Goal: Communication & Community: Ask a question

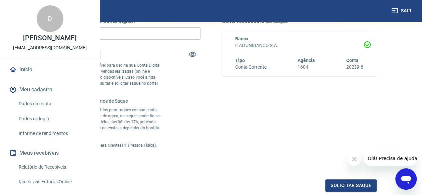
scroll to position [33, 0]
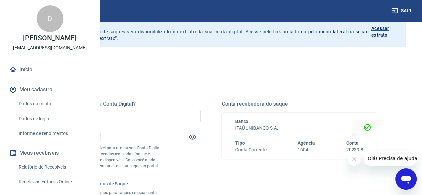
click at [406, 180] on icon "Abrir janela de mensagens" at bounding box center [406, 180] width 10 height 8
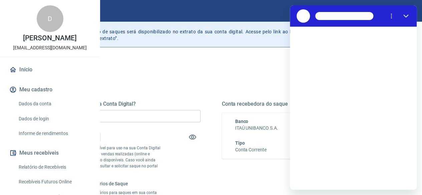
scroll to position [0, 0]
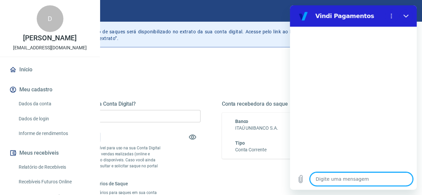
click at [343, 177] on textarea at bounding box center [361, 179] width 103 height 13
type textarea "T"
type textarea "x"
type textarea "Tr"
type textarea "x"
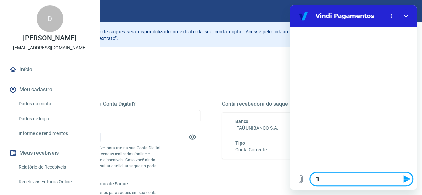
type textarea "Tro"
type textarea "x"
type textarea "Troc"
type textarea "x"
type textarea "Troca"
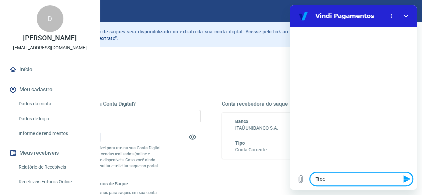
type textarea "x"
type textarea "Trocar"
type textarea "x"
type textarea "Trocar"
type textarea "x"
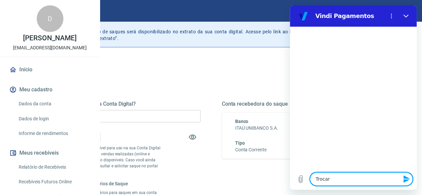
type textarea "Trocar d"
type textarea "x"
type textarea "Trocar da"
type textarea "x"
type textarea "Trocar dad"
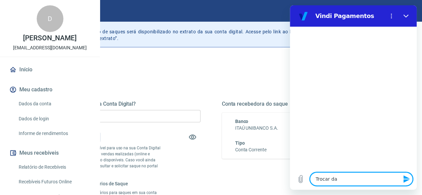
type textarea "x"
type textarea "Trocar dado"
type textarea "x"
type textarea "Trocar dados"
type textarea "x"
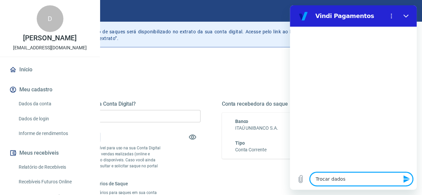
type textarea "Trocar dados"
type textarea "x"
type textarea "Trocar dados d"
type textarea "x"
type textarea "Trocar dados da"
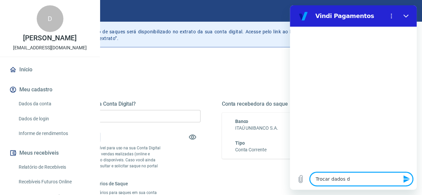
type textarea "x"
type textarea "Trocar dados da"
type textarea "x"
type textarea "Trocar dados da c"
type textarea "x"
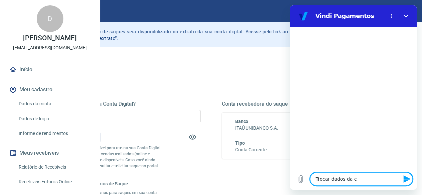
type textarea "Trocar dados da co"
type textarea "x"
type textarea "Trocar dados da con"
type textarea "x"
type textarea "Trocar dados da cont"
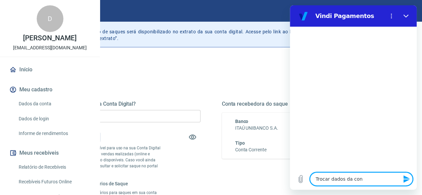
type textarea "x"
type textarea "Trocar dados da conta"
type textarea "x"
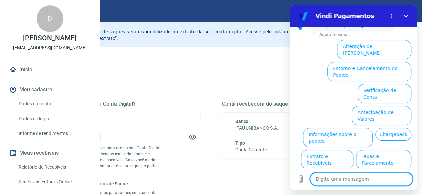
scroll to position [183, 0]
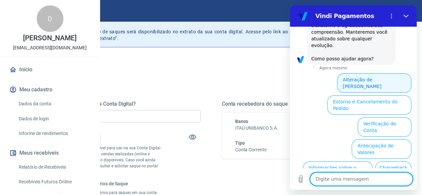
click at [373, 76] on button "Alteração de Dados Cadastrais" at bounding box center [374, 82] width 74 height 19
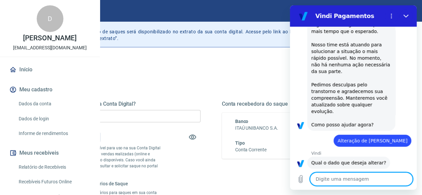
scroll to position [179, 0]
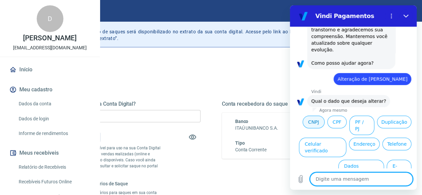
click at [310, 116] on button "CNPJ" at bounding box center [314, 122] width 22 height 13
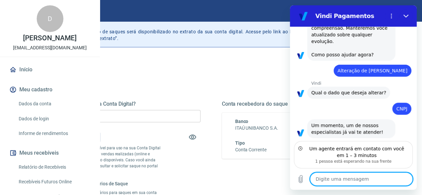
scroll to position [187, 0]
click at [354, 178] on textarea at bounding box center [361, 179] width 103 height 13
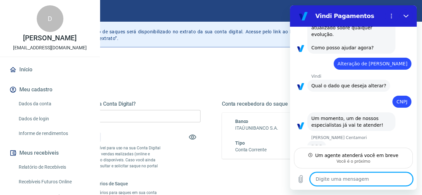
scroll to position [193, 0]
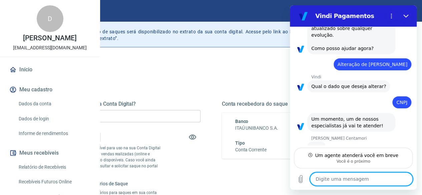
type textarea "x"
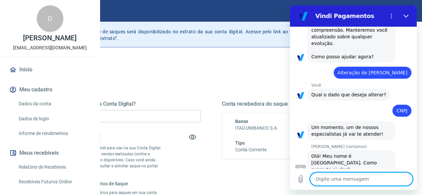
scroll to position [186, 0]
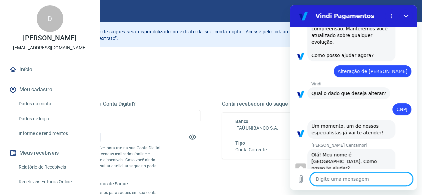
click at [374, 181] on textarea at bounding box center [361, 179] width 103 height 13
type textarea "B"
type textarea "x"
type textarea "Bo"
type textarea "x"
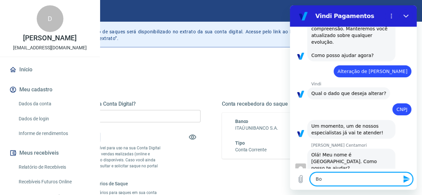
type textarea "Boa"
type textarea "x"
type textarea "Boa"
type textarea "x"
type textarea "Boa t"
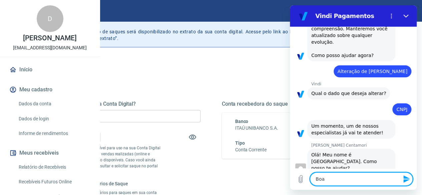
type textarea "x"
type textarea "Boa ta"
type textarea "x"
type textarea "Boa tar"
type textarea "x"
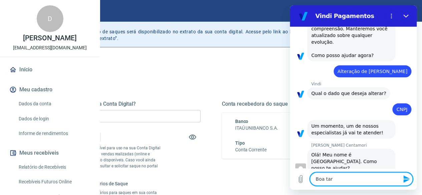
type textarea "Boa tard"
type textarea "x"
type textarea "Boa tarde"
type textarea "x"
type textarea "Boa tarde."
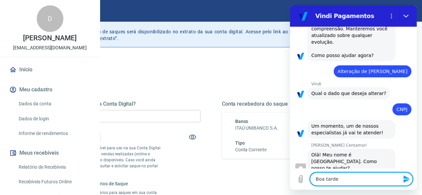
type textarea "x"
type textarea "Boa tarde."
type textarea "x"
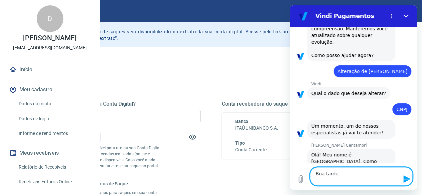
scroll to position [192, 0]
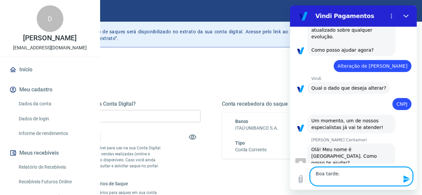
type textarea "Boa tarde. G"
type textarea "x"
type textarea "Boa tarde. GO"
type textarea "x"
type textarea "Boa tarde. GOs"
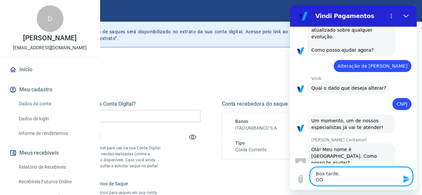
type textarea "x"
type textarea "Boa tarde. GOst"
type textarea "x"
type textarea "Boa tarde. GOsta"
type textarea "x"
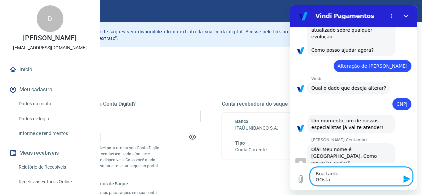
type textarea "Boa tarde. GOstar"
type textarea "x"
type textarea "Boa tarde. GOstari"
type textarea "x"
type textarea "Boa tarde. GOstaria"
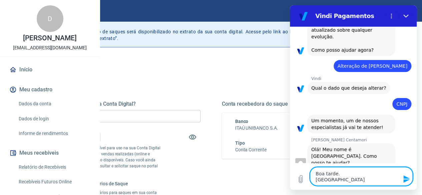
type textarea "x"
type textarea "Boa tarde. GOstaria"
type textarea "x"
type textarea "Boa tarde. GOstaria d"
type textarea "x"
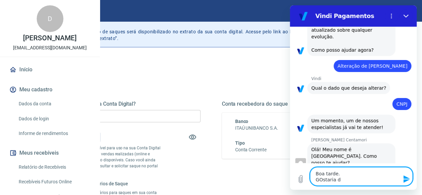
type textarea "Boa tarde. GOstaria de"
type textarea "x"
type textarea "Boa tarde. GOstaria de"
type textarea "x"
type textarea "Boa tarde. GOstaria de t"
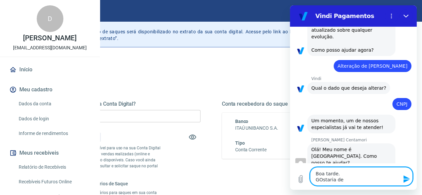
type textarea "x"
type textarea "Boa tarde. GOstaria de tr"
type textarea "x"
type textarea "Boa tarde. GOstaria de tro"
type textarea "x"
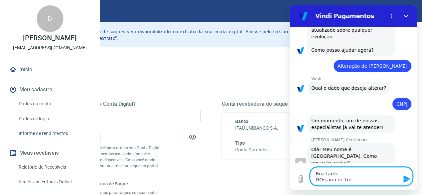
type textarea "Boa tarde. GOstaria de troc"
type textarea "x"
type textarea "Boa tarde. GOstaria de troca"
type textarea "x"
type textarea "Boa tarde. GOstaria de trocar"
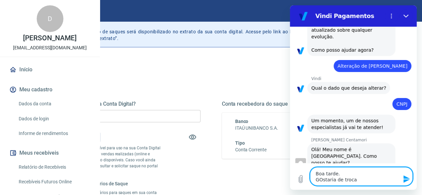
type textarea "x"
type textarea "Boa tarde. GOstaria de trocar"
type textarea "x"
type textarea "Boa tarde. GOstaria de trocar o"
type textarea "x"
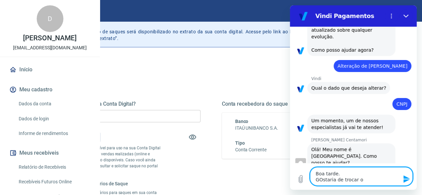
type textarea "Boa tarde. GOstaria de trocar o"
type textarea "x"
type textarea "Boa tarde. GOstaria de trocar o c"
type textarea "x"
type textarea "Boa tarde. GOstaria de trocar o ca"
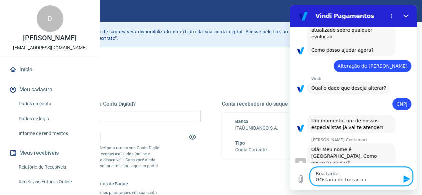
type textarea "x"
type textarea "Boa tarde. GOstaria de trocar o cad"
type textarea "x"
type textarea "Boa tarde. GOstaria de trocar o cada"
type textarea "x"
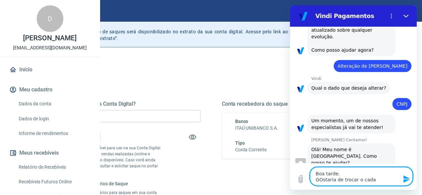
type textarea "Boa tarde. GOstaria de trocar o cadas"
type textarea "x"
type textarea "Boa tarde. GOstaria de trocar o cadast"
type textarea "x"
type textarea "Boa tarde. GOstaria de trocar o cadastr"
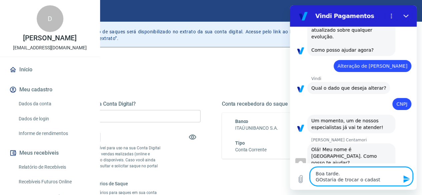
type textarea "x"
type textarea "Boa tarde. GOstaria de trocar o cadastro"
type textarea "x"
type textarea "Boa tarde. GOstaria de trocar o cadastro"
type textarea "x"
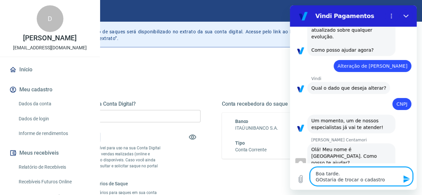
type textarea "Boa tarde. GOstaria de trocar o cadastro d"
type textarea "x"
type textarea "Boa tarde. GOstaria de trocar o cadastro da"
type textarea "x"
type textarea "Boa tarde. GOstaria de trocar o cadastro da"
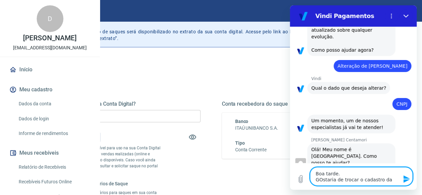
type textarea "x"
type textarea "Boa tarde. GOstaria de trocar o cadastro da c"
type textarea "x"
type textarea "Boa tarde. GOstaria de trocar o cadastro da co"
type textarea "x"
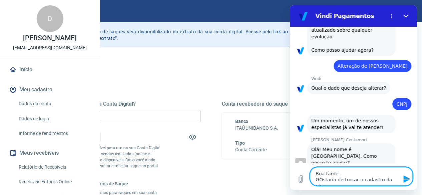
type textarea "Boa tarde. GOstaria de trocar o cadastro da con"
type textarea "x"
type textarea "Boa tarde. GOstaria de trocar o cadastro da cont"
type textarea "x"
type textarea "Boa tarde. GOstaria de trocar o cadastro da conta"
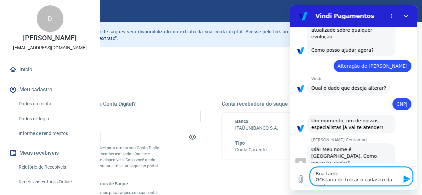
type textarea "x"
type textarea "Boa tarde. GOstaria de trocar o cadastro da conta,"
type textarea "x"
type textarea "Boa tarde. GOstaria de trocar o cadastro da conta,"
type textarea "x"
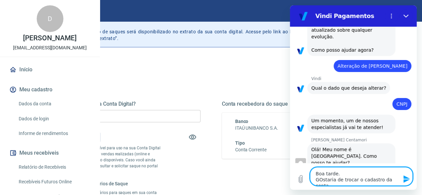
type textarea "Boa tarde. GOstaria de trocar o cadastro da conta, d"
type textarea "x"
type textarea "Boa tarde. GOstaria de trocar o cadastro da conta, de"
type textarea "x"
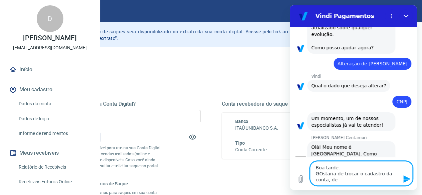
type textarea "Boa tarde. GOstaria de trocar o cadastro da conta, de"
type textarea "x"
type textarea "Boa tarde. GOstaria de trocar o cadastro da conta, de p"
type textarea "x"
type textarea "Boa tarde. GOstaria de trocar o cadastro da conta, de pe"
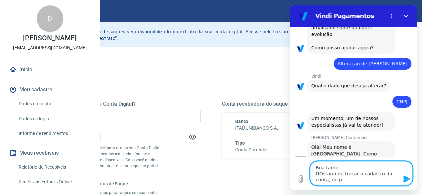
type textarea "x"
type textarea "Boa tarde. GOstaria de trocar o cadastro da conta, de pes"
type textarea "x"
type textarea "Boa tarde. GOstaria de trocar o cadastro da conta, de pess"
type textarea "x"
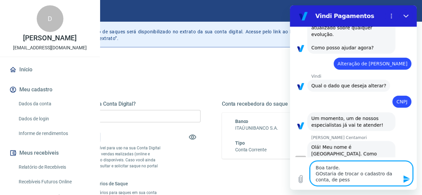
type textarea "Boa tarde. GOstaria de trocar o cadastro da conta, de pesso"
type textarea "x"
type textarea "Boa tarde. GOstaria de trocar o cadastro da conta, de pessoa"
type textarea "x"
type textarea "Boa tarde. GOstaria de trocar o cadastro da conta, de pessoa"
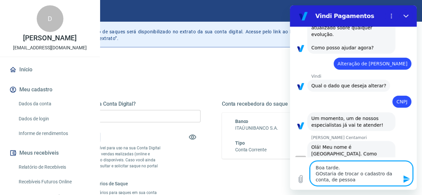
type textarea "x"
type textarea "Boa tarde. GOstaria de trocar o cadastro da conta, de pessoa f"
type textarea "x"
type textarea "Boa tarde. GOstaria de trocar o cadastro da conta, de pessoa fi"
type textarea "x"
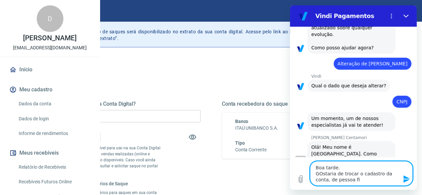
type textarea "Boa tarde. GOstaria de trocar o cadastro da conta, de pessoa fis"
type textarea "x"
type textarea "Boa tarde. GOstaria de trocar o cadastro da conta, de pessoa fisi"
type textarea "x"
type textarea "Boa tarde. GOstaria de trocar o cadastro da conta, de pessoa fisic"
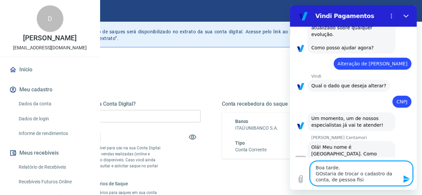
type textarea "x"
type textarea "Boa tarde. GOstaria de trocar o cadastro da conta, de pessoa fisica"
type textarea "x"
type textarea "Boa tarde. GOstaria de trocar o cadastro da conta, de pessoa fisica"
type textarea "x"
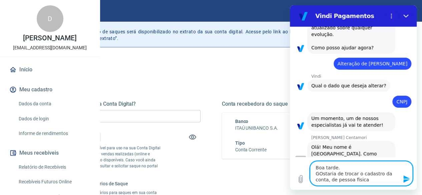
type textarea "Boa tarde. GOstaria de trocar o cadastro da conta, de pessoa fisica p"
type textarea "x"
type textarea "Boa tarde. GOstaria de trocar o cadastro da conta, de pessoa fisica pa"
type textarea "x"
type textarea "Boa tarde. GOstaria de trocar o cadastro da conta, de pessoa fisica par"
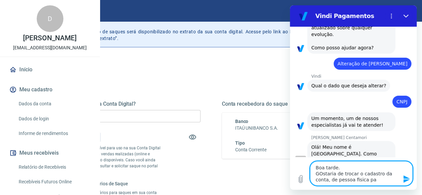
type textarea "x"
type textarea "Boa tarde. GOstaria de trocar o cadastro da conta, de pessoa fisica para"
type textarea "x"
type textarea "Boa tarde. GOstaria de trocar o cadastro da conta, de pessoa fisica para"
type textarea "x"
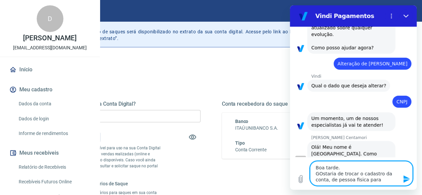
type textarea "Boa tarde. GOstaria de trocar o cadastro da conta, de pessoa fisica para p"
type textarea "x"
type textarea "Boa tarde. GOstaria de trocar o cadastro da conta, de pessoa fisica para pe"
type textarea "x"
type textarea "Boa tarde. GOstaria de trocar o cadastro da conta, de pessoa fisica para pes"
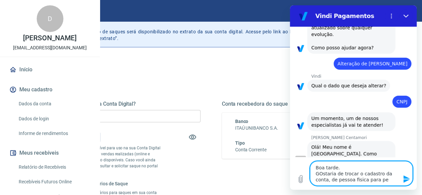
type textarea "x"
type textarea "Boa tarde. GOstaria de trocar o cadastro da conta, de pessoa fisica para pess"
type textarea "x"
type textarea "Boa tarde. GOstaria de trocar o cadastro da conta, de pessoa fisica para pesso"
type textarea "x"
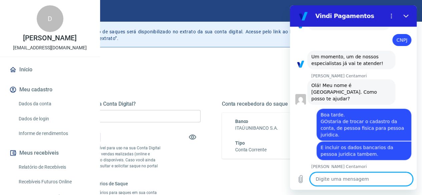
scroll to position [257, 0]
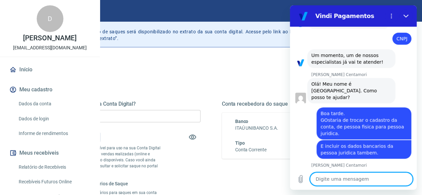
click at [347, 184] on textarea at bounding box center [361, 179] width 103 height 13
click at [347, 181] on textarea at bounding box center [361, 179] width 103 height 13
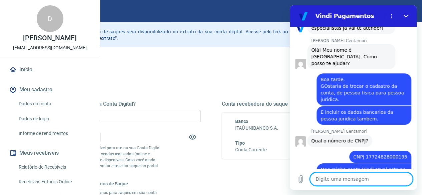
scroll to position [293, 0]
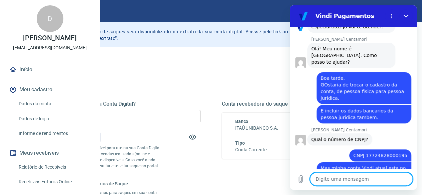
click at [363, 183] on textarea at bounding box center [361, 179] width 103 height 13
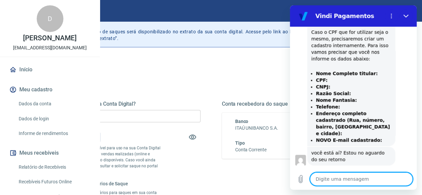
scroll to position [518, 0]
click at [350, 182] on textarea at bounding box center [361, 179] width 103 height 13
click at [347, 182] on textarea at bounding box center [361, 179] width 103 height 13
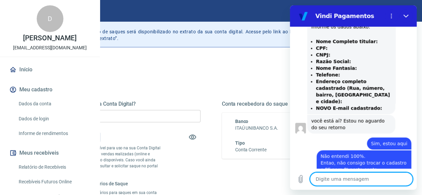
scroll to position [551, 0]
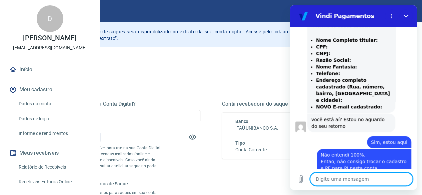
click at [363, 177] on textarea at bounding box center [361, 179] width 103 height 13
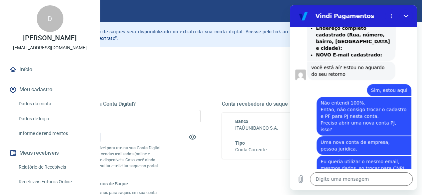
scroll to position [638, 0]
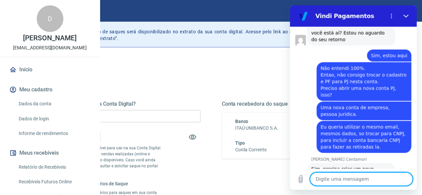
click at [365, 179] on textarea at bounding box center [361, 179] width 103 height 13
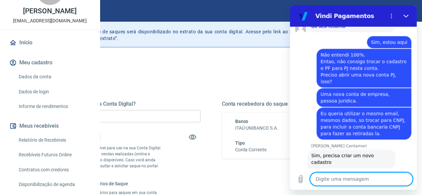
scroll to position [33, 0]
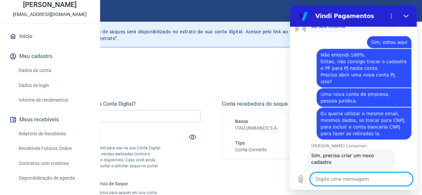
click at [41, 77] on link "Dados da conta" at bounding box center [54, 71] width 76 height 14
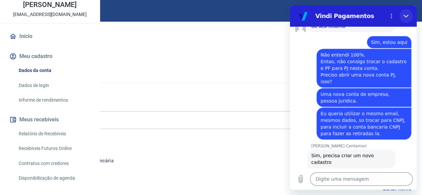
click at [405, 15] on icon "Fechar" at bounding box center [406, 15] width 5 height 5
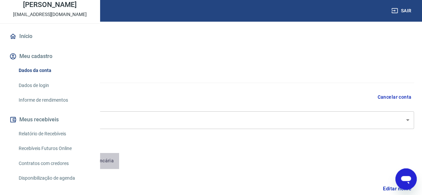
click at [120, 160] on button "Conta bancária" at bounding box center [92, 161] width 56 height 16
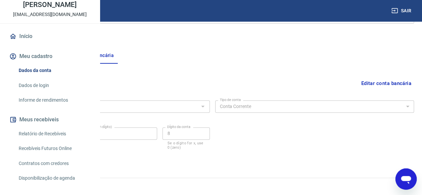
scroll to position [108, 0]
click at [64, 51] on button "Pessoa titular" at bounding box center [37, 53] width 53 height 16
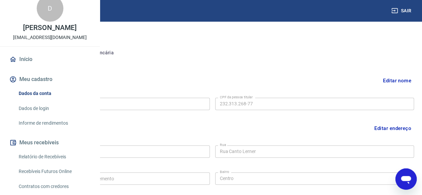
scroll to position [0, 0]
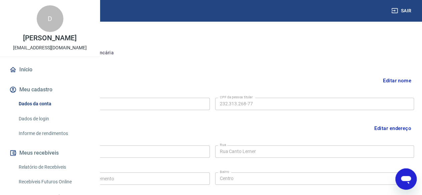
click at [404, 180] on icon "Abrir janela de mensagens" at bounding box center [406, 180] width 10 height 8
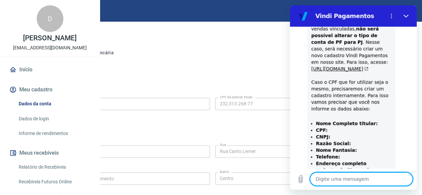
scroll to position [401, 0]
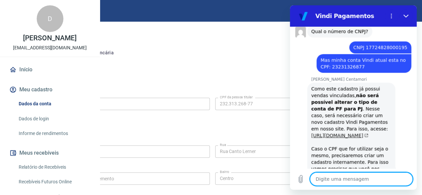
click at [350, 133] on link "[URL][DOMAIN_NAME]" at bounding box center [340, 135] width 57 height 5
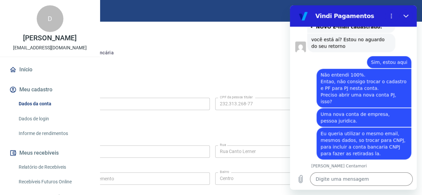
scroll to position [651, 0]
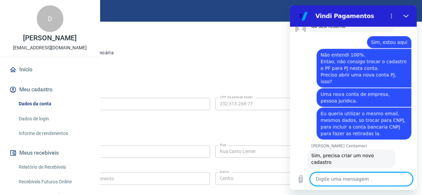
click at [360, 179] on textarea at bounding box center [361, 179] width 103 height 13
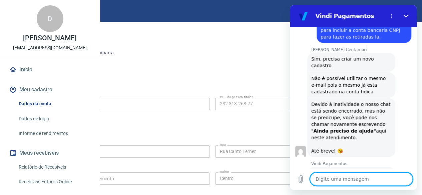
scroll to position [108, 0]
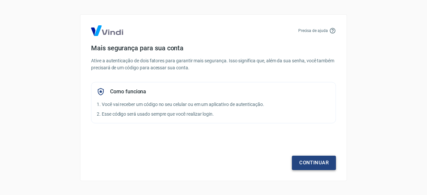
click at [319, 163] on link "Continuar" at bounding box center [314, 163] width 44 height 14
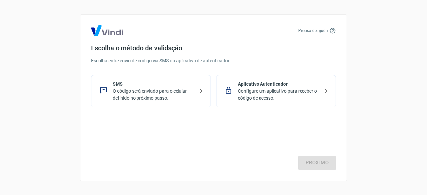
click at [318, 91] on p "Configure um aplicativo para receber o código de acesso." at bounding box center [279, 95] width 82 height 14
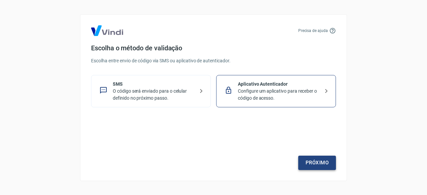
click at [321, 160] on link "Próximo" at bounding box center [318, 163] width 38 height 14
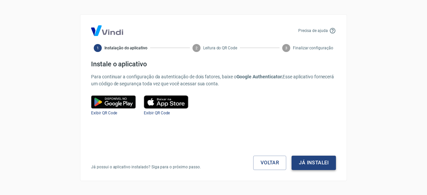
click at [321, 162] on button "Já instalei" at bounding box center [314, 163] width 44 height 14
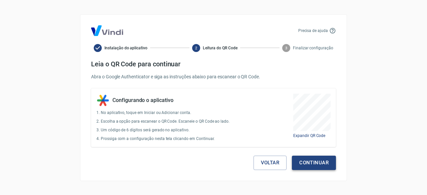
click at [315, 161] on button "Continuar" at bounding box center [314, 163] width 44 height 14
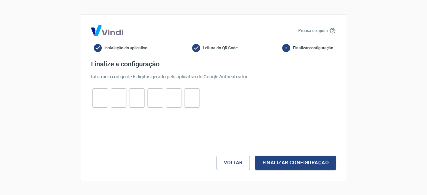
click at [98, 96] on input "tel" at bounding box center [100, 98] width 16 height 14
type input "0"
type input "9"
type input "7"
type input "0"
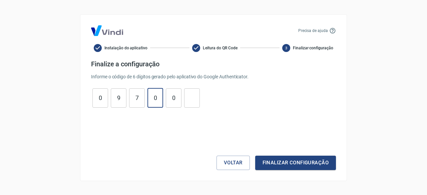
type input "0"
type input "1"
click at [293, 162] on button "Finalizar configuração" at bounding box center [295, 163] width 81 height 14
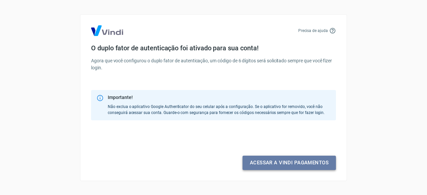
click at [298, 161] on link "Acessar a Vindi pagamentos" at bounding box center [289, 163] width 93 height 14
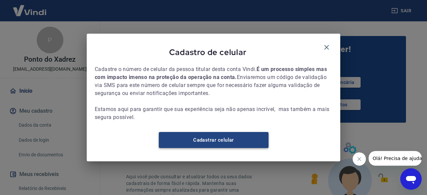
click at [236, 145] on link "Cadastrar celular" at bounding box center [214, 140] width 110 height 16
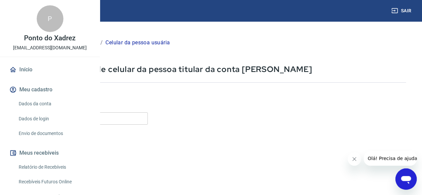
click at [148, 122] on input "Celular" at bounding box center [83, 119] width 129 height 12
type input "(51) 99733-3707"
click at [216, 133] on form "Informe o número de celular com DDD Celular (51) 99733-3707 Celular Continuar C…" at bounding box center [213, 181] width 388 height 195
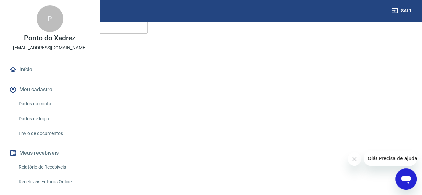
scroll to position [120, 0]
click at [56, 151] on button "Continuar" at bounding box center [37, 152] width 37 height 14
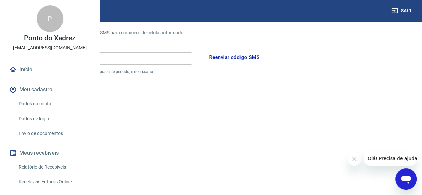
scroll to position [20, 0]
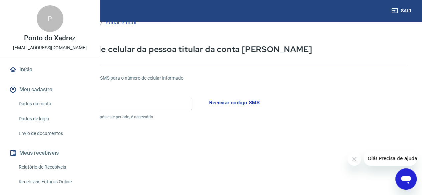
click at [192, 103] on input "Código" at bounding box center [106, 104] width 174 height 12
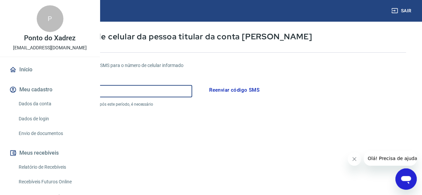
scroll to position [120, 0]
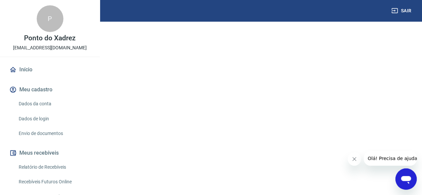
click at [56, 173] on button "Continuar" at bounding box center [37, 177] width 37 height 14
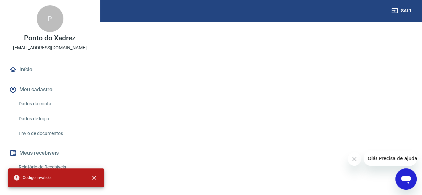
scroll to position [0, 0]
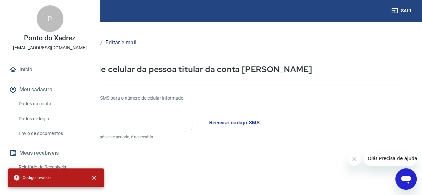
click at [163, 126] on input "907548" at bounding box center [106, 124] width 174 height 12
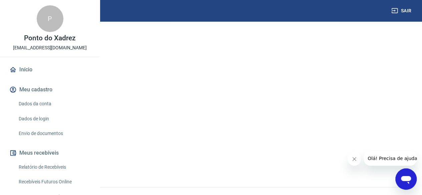
type input "907549"
click at [56, 160] on button "Continuar" at bounding box center [37, 164] width 37 height 14
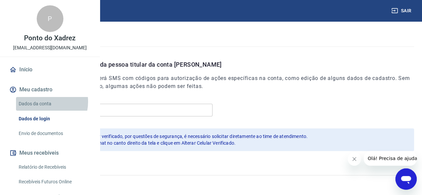
click at [42, 111] on link "Dados da conta" at bounding box center [54, 104] width 76 height 14
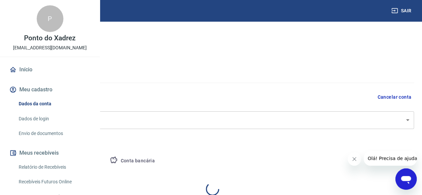
select select "RS"
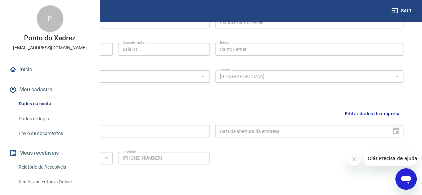
scroll to position [234, 0]
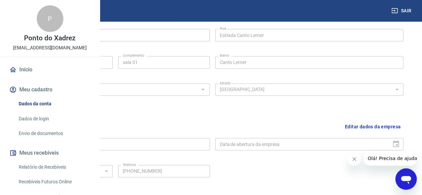
click at [389, 143] on div "Data de abertura da empresa" at bounding box center [309, 144] width 189 height 12
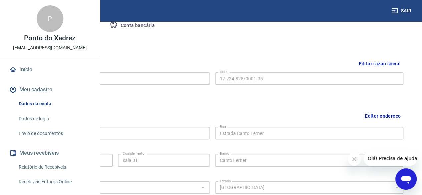
scroll to position [100, 0]
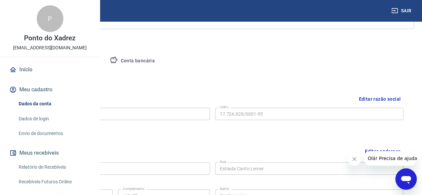
click at [105, 58] on button "Pessoa titular" at bounding box center [78, 61] width 53 height 16
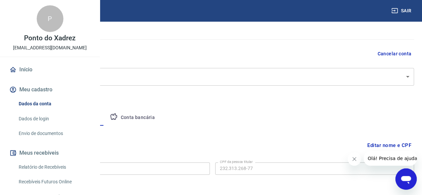
scroll to position [71, 0]
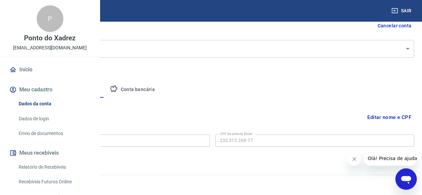
click at [160, 88] on button "Conta bancária" at bounding box center [133, 90] width 56 height 16
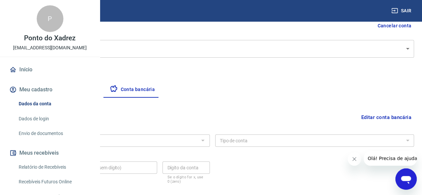
scroll to position [108, 0]
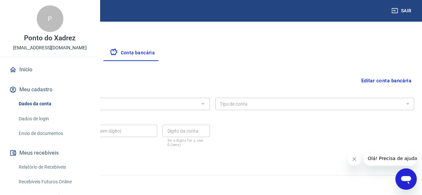
click at [384, 79] on button "Editar conta bancária" at bounding box center [387, 80] width 56 height 13
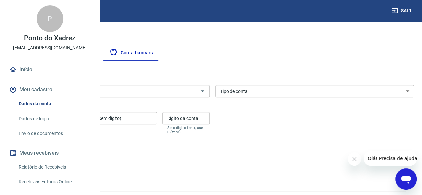
click at [197, 92] on input "Banco" at bounding box center [105, 91] width 184 height 8
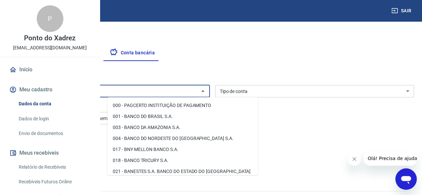
click at [186, 115] on li "001 - BANCO DO BRASIL S.A." at bounding box center [183, 116] width 151 height 11
type input "001 - BANCO DO BRASIL S.A."
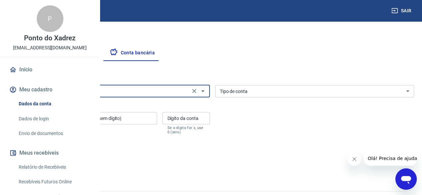
click at [332, 92] on select "Conta Corrente Conta Poupança" at bounding box center [314, 91] width 199 height 12
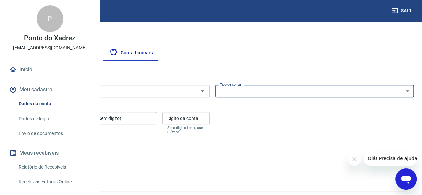
select select "1"
click at [263, 85] on select "Conta Corrente Conta Poupança" at bounding box center [314, 91] width 199 height 12
click at [73, 122] on input "Agência (sem dígito)" at bounding box center [42, 118] width 63 height 12
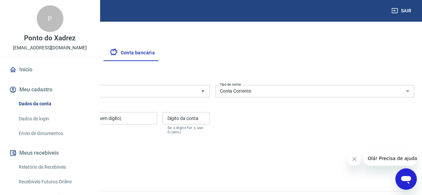
paste input "0807"
type input "0807"
click at [157, 122] on input "Conta (sem dígito)" at bounding box center [118, 118] width 78 height 12
click at [157, 121] on input "Conta (sem dígito)" at bounding box center [118, 118] width 78 height 12
paste input "26091"
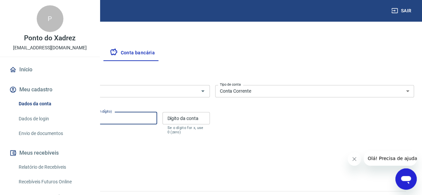
type input "26091"
click at [210, 118] on input "Dígito da conta" at bounding box center [186, 118] width 47 height 12
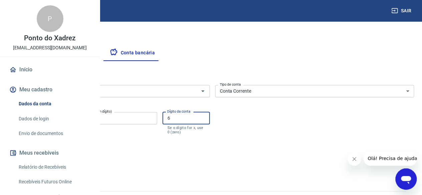
type input "6"
click at [157, 130] on div "Conta (sem dígito) 26091 Conta (sem dígito)" at bounding box center [118, 123] width 78 height 22
click at [36, 158] on button "Salvar" at bounding box center [23, 161] width 25 height 13
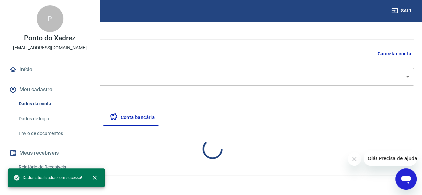
select select "1"
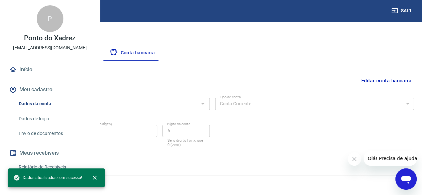
click at [105, 50] on button "Pessoa titular" at bounding box center [78, 53] width 53 height 16
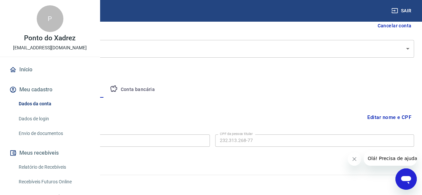
click at [52, 88] on button "Empresa" at bounding box center [31, 90] width 41 height 16
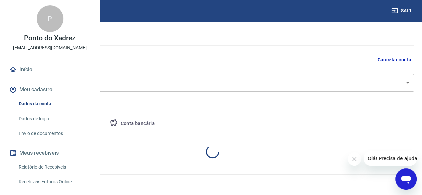
select select "RS"
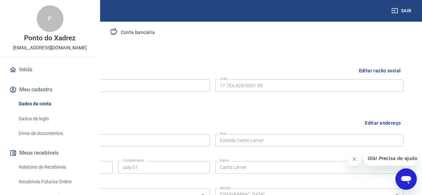
scroll to position [105, 0]
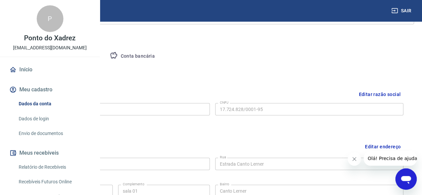
click at [160, 56] on button "Conta bancária" at bounding box center [133, 56] width 56 height 16
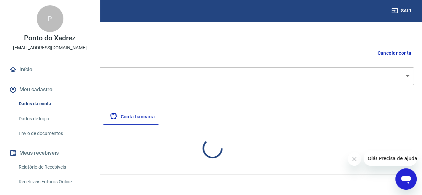
select select "1"
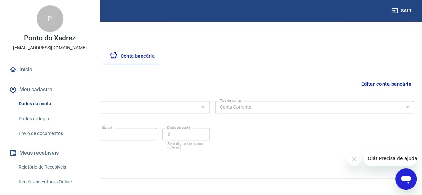
scroll to position [108, 0]
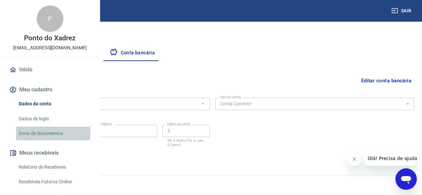
click at [53, 141] on link "Envio de documentos" at bounding box center [54, 134] width 76 height 14
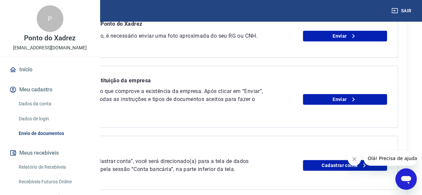
scroll to position [134, 0]
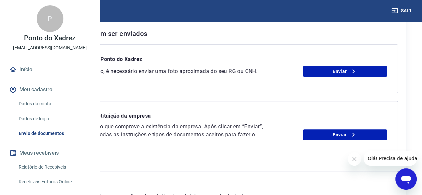
click at [46, 111] on link "Dados da conta" at bounding box center [54, 104] width 76 height 14
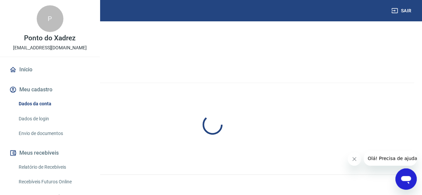
select select "RS"
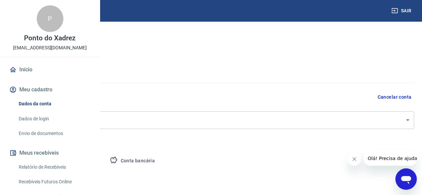
click at [409, 121] on body "Sair P Ponto do Xadrez lojapontodoxadrez@gmail.com Início Meu cadastro Dados da…" at bounding box center [211, 97] width 422 height 195
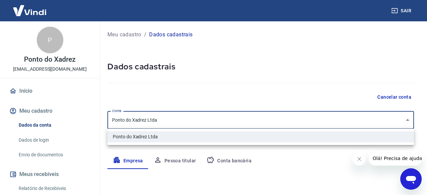
click at [314, 87] on div at bounding box center [213, 97] width 427 height 195
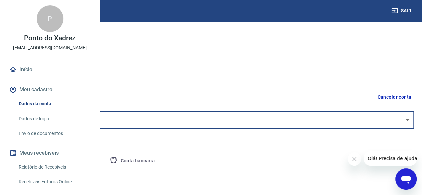
click at [356, 159] on icon "Fechar mensagem da empresa" at bounding box center [354, 159] width 5 height 5
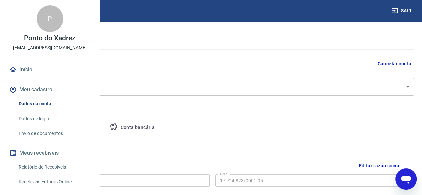
scroll to position [67, 0]
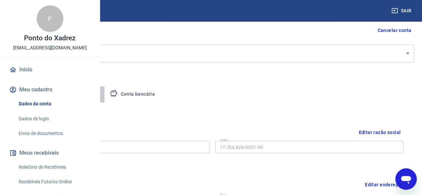
click at [105, 92] on button "Pessoa titular" at bounding box center [78, 94] width 53 height 16
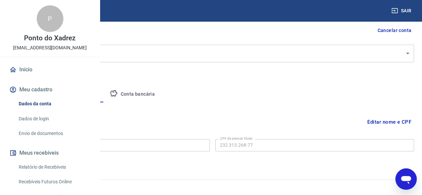
click at [393, 121] on button "Editar nome e CPF" at bounding box center [389, 122] width 49 height 13
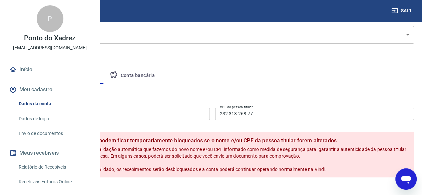
scroll to position [100, 0]
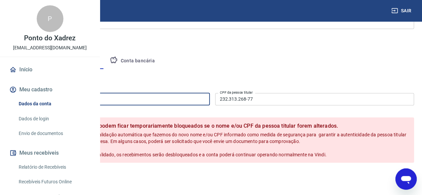
click at [166, 99] on input "Ponto do Xadrez" at bounding box center [110, 99] width 199 height 12
type input "[PERSON_NAME]"
click at [315, 66] on div "Empresa Pessoa titular Conta bancária" at bounding box center [213, 61] width 404 height 16
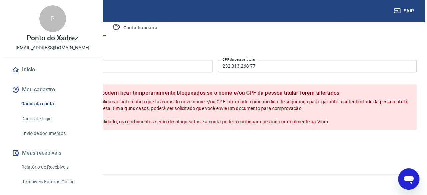
scroll to position [154, 0]
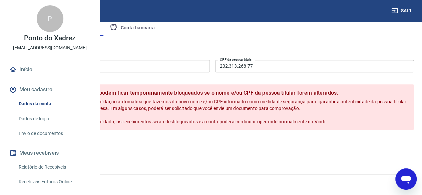
click at [36, 146] on button "Salvar" at bounding box center [23, 144] width 25 height 13
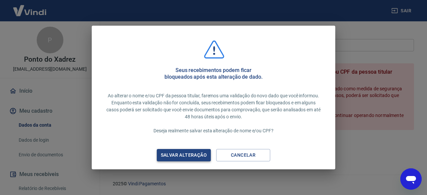
click at [197, 155] on div "Salvar alteração" at bounding box center [184, 155] width 62 height 8
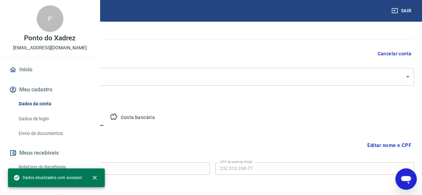
scroll to position [71, 0]
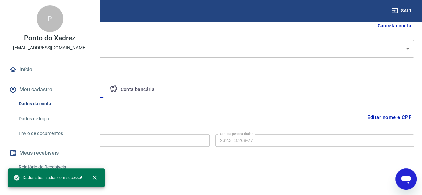
click at [160, 89] on button "Conta bancária" at bounding box center [133, 90] width 56 height 16
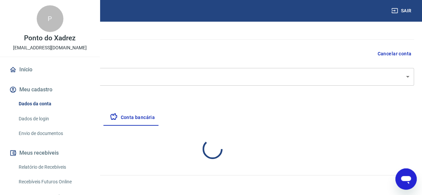
select select "1"
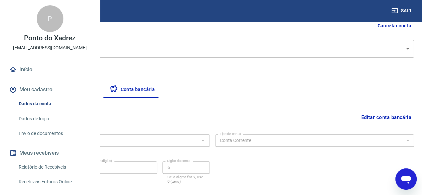
click at [52, 87] on button "Empresa" at bounding box center [31, 90] width 41 height 16
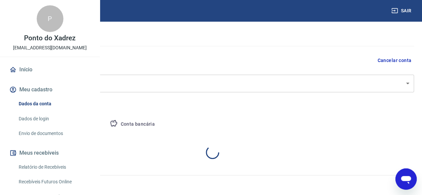
select select "RS"
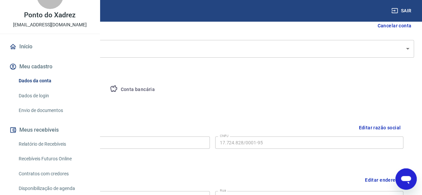
scroll to position [33, 0]
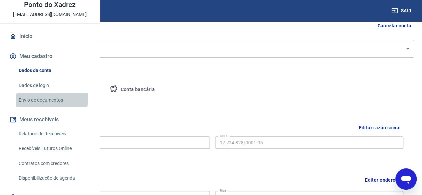
click at [47, 107] on link "Envio de documentos" at bounding box center [54, 100] width 76 height 14
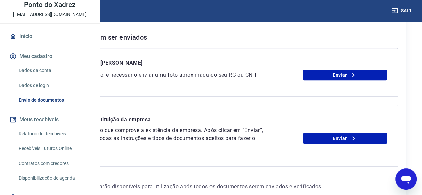
scroll to position [133, 0]
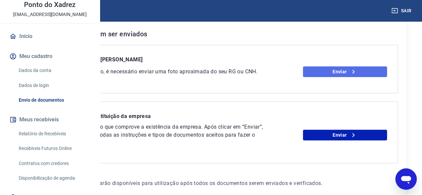
click at [361, 77] on link "Enviar" at bounding box center [345, 71] width 84 height 11
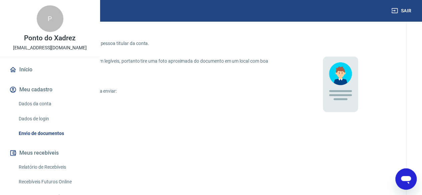
scroll to position [33, 0]
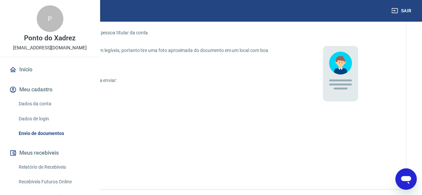
click at [42, 124] on input "CNH digital" at bounding box center [35, 125] width 14 height 14
radio input "true"
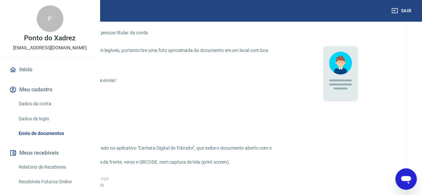
scroll to position [134, 0]
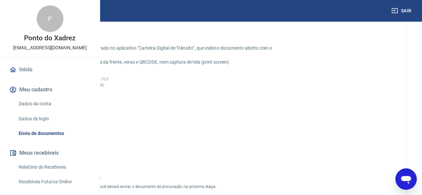
click at [72, 137] on span "Adicionar CNH Digital" at bounding box center [56, 134] width 29 height 12
click at [0, 0] on input "Adicionar CNH Digital" at bounding box center [0, 0] width 0 height 0
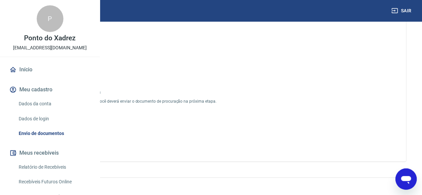
scroll to position [264, 0]
click at [82, 133] on button "Enviar" at bounding box center [57, 136] width 50 height 12
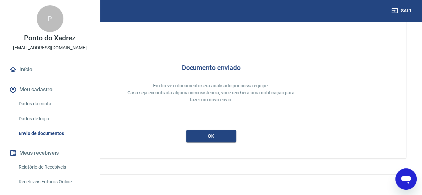
scroll to position [36, 0]
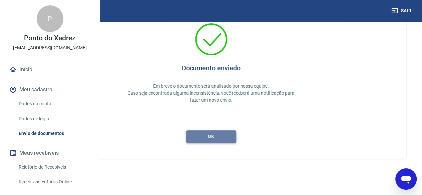
click at [236, 135] on button "ok" at bounding box center [211, 137] width 50 height 12
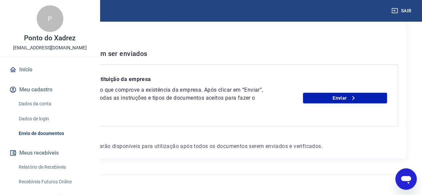
scroll to position [138, 0]
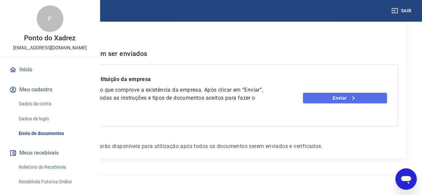
click at [355, 93] on link "Enviar" at bounding box center [345, 98] width 84 height 11
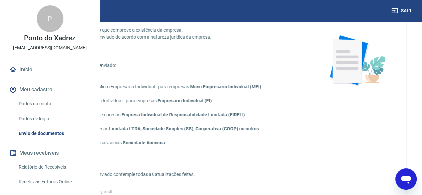
scroll to position [67, 0]
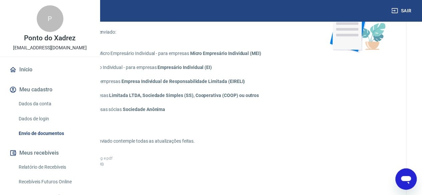
click at [42, 102] on input "Contrato Social - para empresas Limitada LTDA, Sociedade Simples (SS), Cooperat…" at bounding box center [35, 95] width 14 height 14
radio input "true"
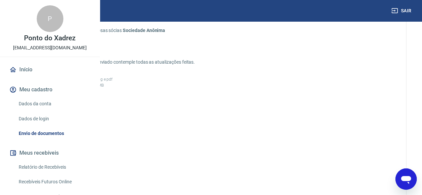
scroll to position [167, 0]
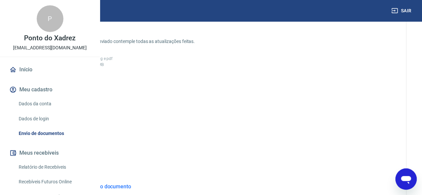
click at [79, 126] on span "Adicionar documento" at bounding box center [57, 120] width 45 height 15
click at [0, 0] on input "Adicionar documento" at bounding box center [0, 0] width 0 height 0
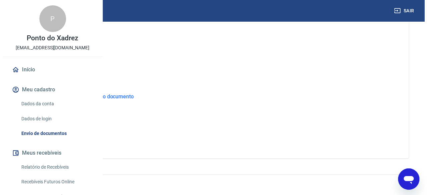
scroll to position [274, 0]
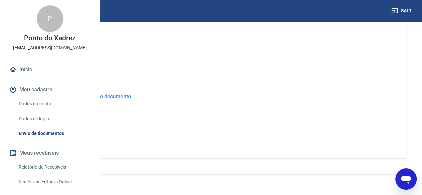
click at [82, 138] on button "ENVIAR" at bounding box center [57, 136] width 50 height 12
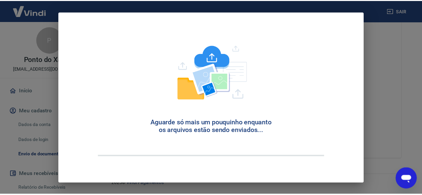
scroll to position [36, 0]
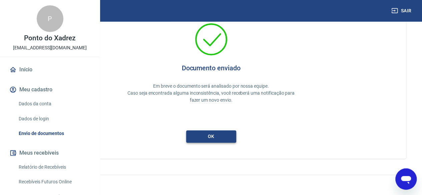
click at [236, 137] on button "ok" at bounding box center [211, 137] width 50 height 12
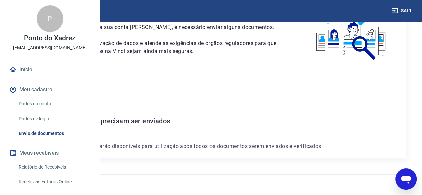
click at [46, 111] on link "Dados da conta" at bounding box center [54, 104] width 76 height 14
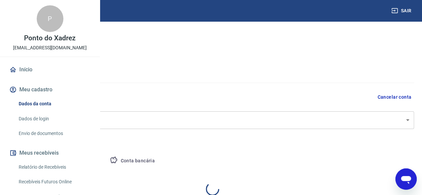
select select "RS"
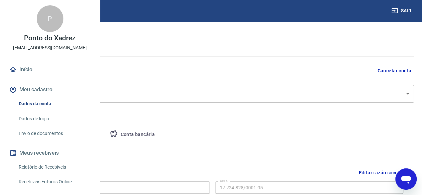
scroll to position [67, 0]
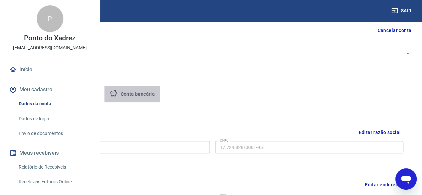
click at [160, 93] on button "Conta bancária" at bounding box center [133, 94] width 56 height 16
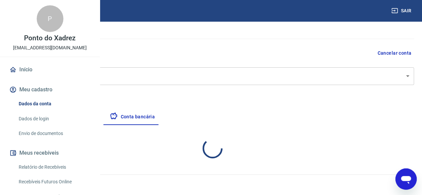
select select "1"
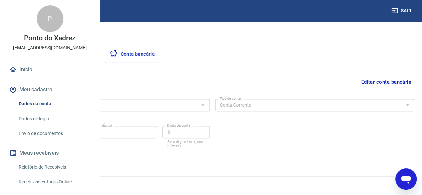
scroll to position [108, 0]
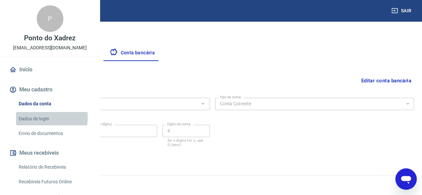
click at [46, 126] on link "Dados de login" at bounding box center [54, 119] width 76 height 14
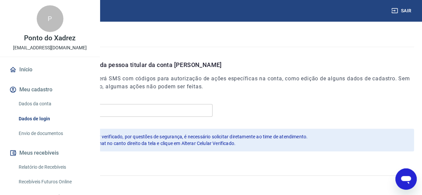
scroll to position [232, 0]
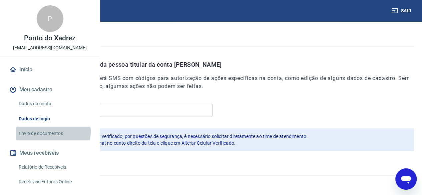
click at [53, 141] on link "Envio de documentos" at bounding box center [54, 134] width 76 height 14
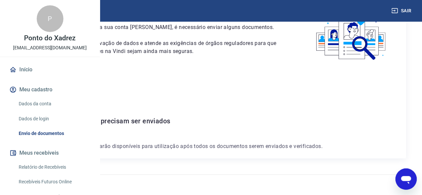
click at [29, 77] on link "Início" at bounding box center [50, 69] width 84 height 15
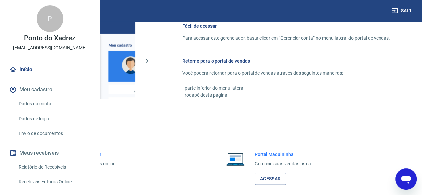
scroll to position [421, 0]
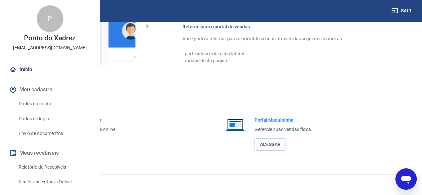
click at [39, 111] on link "Dados da conta" at bounding box center [54, 104] width 76 height 14
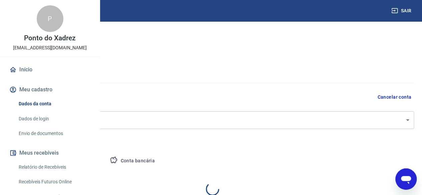
select select "RS"
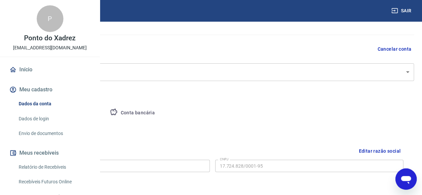
scroll to position [100, 0]
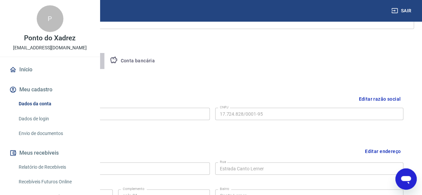
drag, startPoint x: 180, startPoint y: 57, endPoint x: 224, endPoint y: 64, distance: 44.7
click at [105, 56] on button "Pessoa titular" at bounding box center [78, 61] width 53 height 16
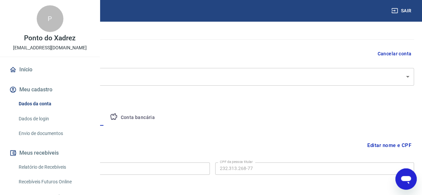
scroll to position [71, 0]
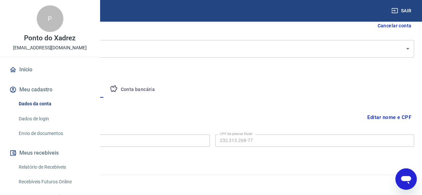
click at [160, 86] on button "Conta bancária" at bounding box center [133, 90] width 56 height 16
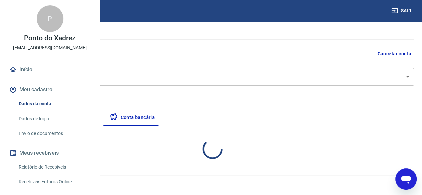
select select "1"
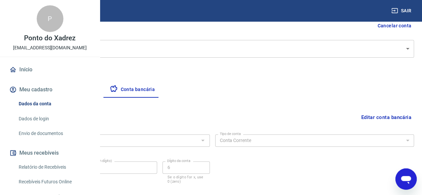
click at [52, 88] on button "Empresa" at bounding box center [31, 90] width 41 height 16
select select "RS"
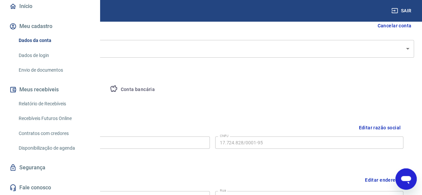
scroll to position [172, 0]
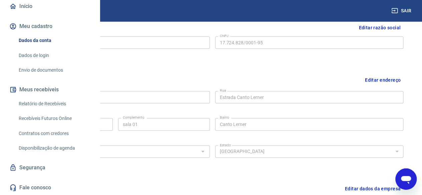
click at [35, 169] on link "Segurança" at bounding box center [50, 168] width 84 height 15
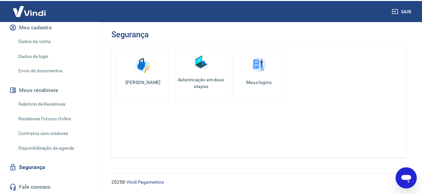
scroll to position [17, 0]
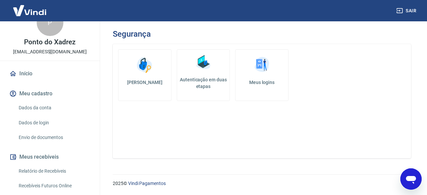
drag, startPoint x: 25, startPoint y: 72, endPoint x: 33, endPoint y: 83, distance: 13.4
click at [25, 72] on link "Início" at bounding box center [50, 73] width 84 height 15
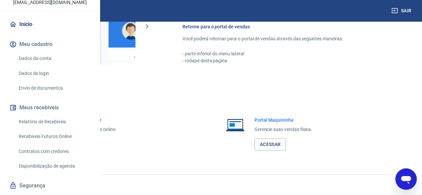
scroll to position [84, 0]
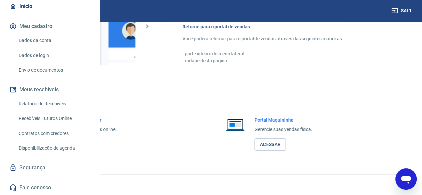
click at [50, 89] on button "Meus recebíveis" at bounding box center [50, 89] width 84 height 15
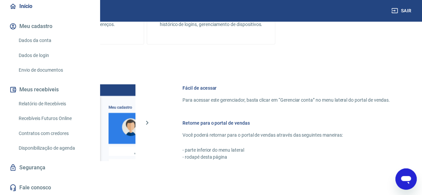
scroll to position [254, 0]
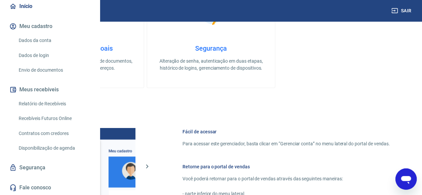
drag, startPoint x: 407, startPoint y: 178, endPoint x: 800, endPoint y: 346, distance: 427.6
click at [407, 178] on icon "Abrir janela de mensagens" at bounding box center [406, 180] width 10 height 8
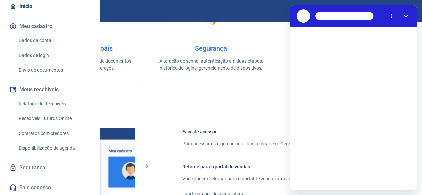
scroll to position [0, 0]
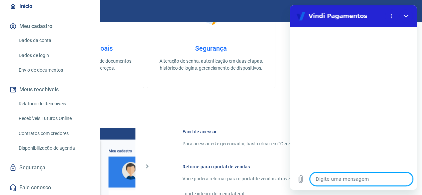
click at [363, 177] on textarea at bounding box center [361, 179] width 103 height 13
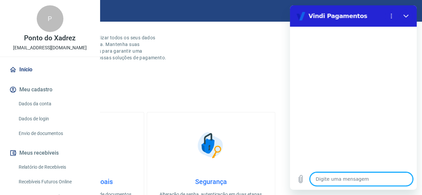
click at [350, 182] on textarea at bounding box center [361, 179] width 103 height 13
type textarea "T"
type textarea "x"
type textarea "Ta"
type textarea "x"
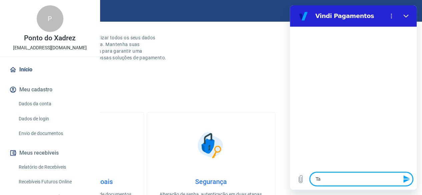
type textarea "Tax"
type textarea "x"
type textarea "Taxa"
type textarea "x"
type textarea "Taxas"
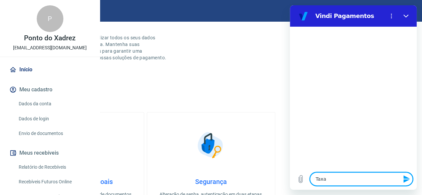
type textarea "x"
type textarea "Taxas"
type textarea "x"
type textarea "Taxas d"
type textarea "x"
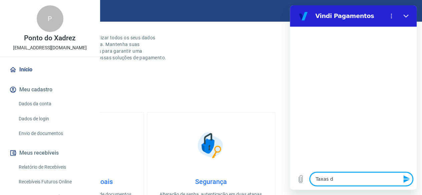
type textarea "Taxas de"
type textarea "x"
type textarea "Taxas de"
type textarea "x"
type textarea "Taxas de v"
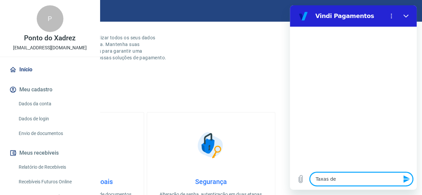
type textarea "x"
type textarea "Taxas de ve"
type textarea "x"
type textarea "Taxas de ven"
type textarea "x"
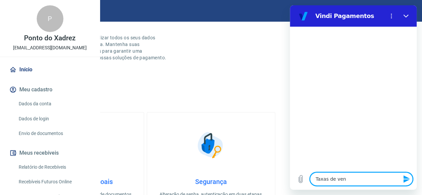
type textarea "Taxas de vend"
type textarea "x"
type textarea "Taxas de venda"
type textarea "x"
type textarea "Taxas de venda"
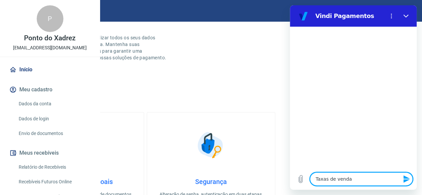
type textarea "x"
type textarea "Taxas de venda V"
type textarea "x"
type textarea "Taxas de venda Vi"
type textarea "x"
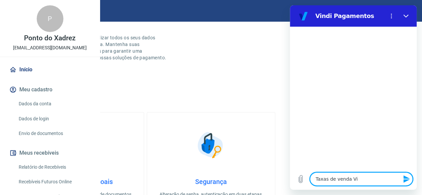
type textarea "Taxas de venda Vin"
type textarea "x"
type textarea "Taxas de venda Vind"
type textarea "x"
type textarea "Taxas de venda Vindi"
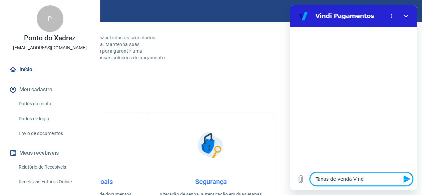
type textarea "x"
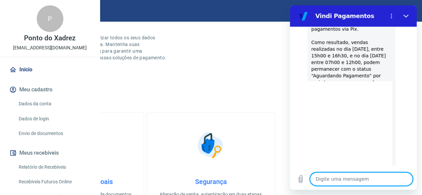
type textarea "x"
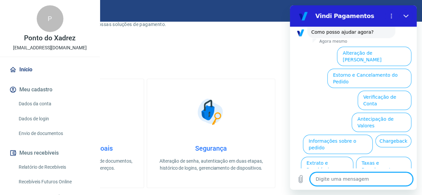
scroll to position [211, 0]
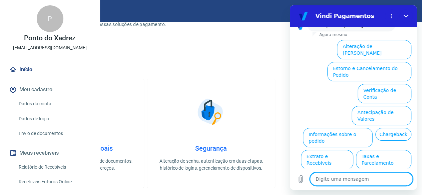
click at [371, 180] on textarea at bounding box center [361, 179] width 103 height 13
type textarea "C"
type textarea "x"
type textarea "Co"
type textarea "x"
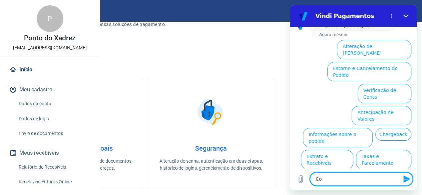
type textarea "Con"
type textarea "x"
type textarea "Cond"
type textarea "x"
type textarea "Condi"
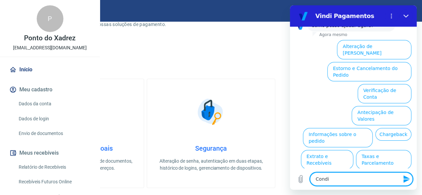
type textarea "x"
type textarea "Condiç"
type textarea "x"
type textarea "Condiçõ"
type textarea "x"
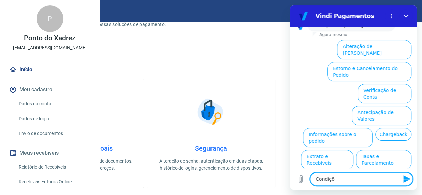
type textarea "Condiçõe"
type textarea "x"
type textarea "Condições"
type textarea "x"
type textarea "Condições"
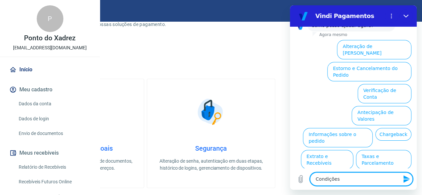
type textarea "x"
type textarea "Condições c"
type textarea "x"
type textarea "Condições co"
type textarea "x"
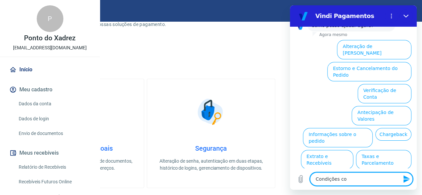
type textarea "Condições com"
type textarea "x"
type textarea "Condições come"
type textarea "x"
type textarea "Condições comer"
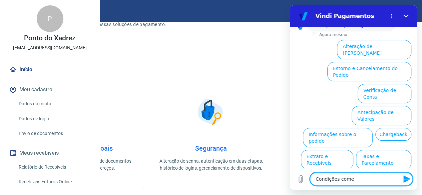
type textarea "x"
type textarea "Condições comerc"
type textarea "x"
type textarea "Condições comerci"
type textarea "x"
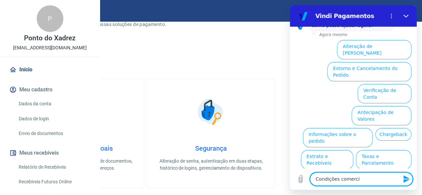
type textarea "Condições comercia"
type textarea "x"
type textarea "Condições comerciai"
type textarea "x"
type textarea "Condições comerciais"
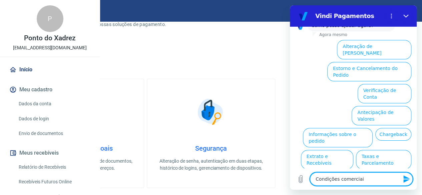
type textarea "x"
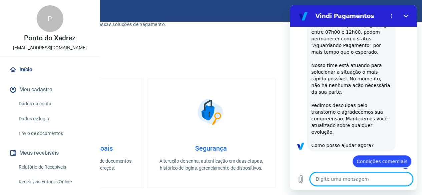
type textarea "x"
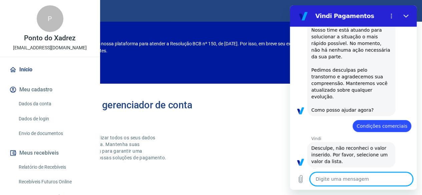
scroll to position [0, 0]
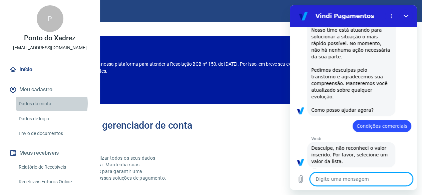
click at [43, 111] on link "Dados da conta" at bounding box center [54, 104] width 76 height 14
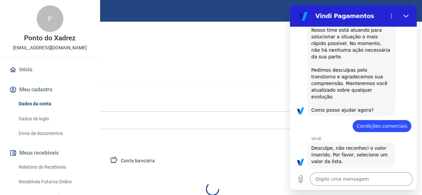
select select "RS"
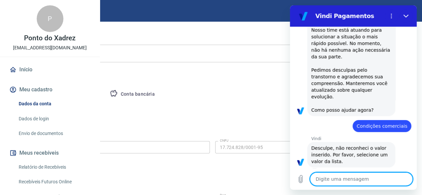
click at [349, 181] on textarea at bounding box center [361, 179] width 103 height 13
type textarea "N"
type textarea "x"
type textarea "Ne"
type textarea "x"
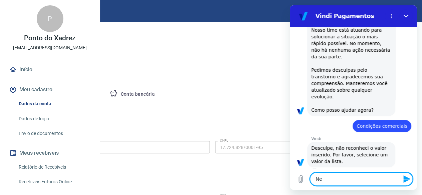
type textarea "Neg"
type textarea "x"
type textarea "Nego"
type textarea "x"
type textarea "Negoc"
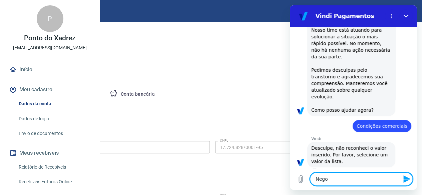
type textarea "x"
type textarea "Negoci"
type textarea "x"
type textarea "Negocia"
type textarea "x"
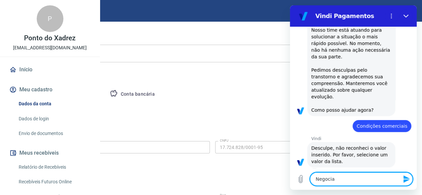
type textarea "Negociar"
type textarea "x"
type textarea "Negociar"
type textarea "x"
type textarea "Negociar c"
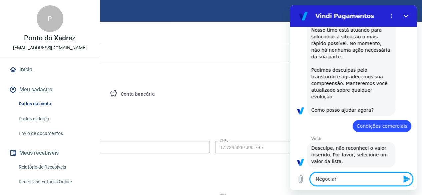
type textarea "x"
type textarea "Negociar co"
type textarea "x"
type textarea "Negociar con"
type textarea "x"
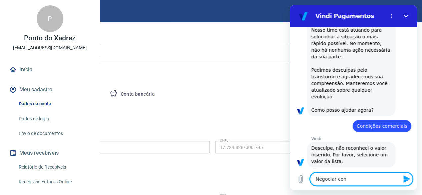
type textarea "Negociar cond"
type textarea "x"
type textarea "Negociar condi"
type textarea "x"
type textarea "Negociar cond"
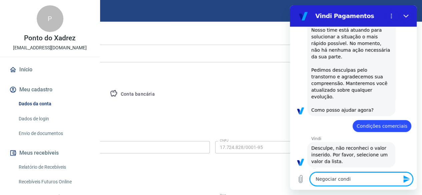
type textarea "x"
type textarea "Negociar con"
type textarea "x"
type textarea "Negociar co"
type textarea "x"
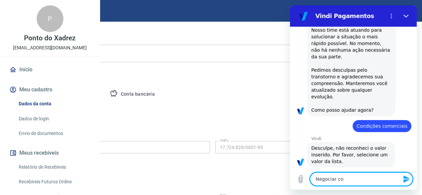
type textarea "Negociar c"
type textarea "x"
type textarea "Negociar"
type textarea "x"
type textarea "Negociar t"
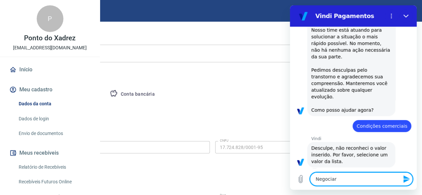
type textarea "x"
type textarea "Negociar ta"
type textarea "x"
type textarea "Negociar tax"
type textarea "x"
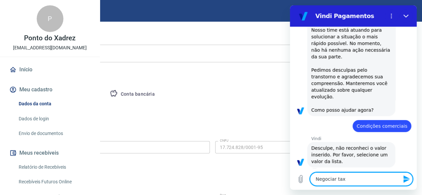
type textarea "Negociar taxa"
type textarea "x"
type textarea "Negociar taxas"
type textarea "x"
type textarea "Negociar taxas"
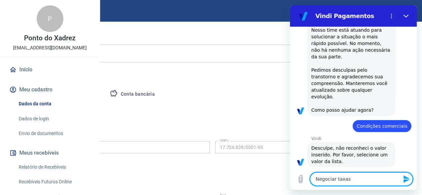
type textarea "x"
type textarea "Negociar taxas p"
type textarea "x"
type textarea "Negociar taxas pa"
type textarea "x"
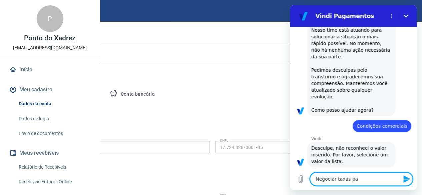
type textarea "Negociar taxas par"
type textarea "x"
type textarea "Negociar taxas para"
type textarea "x"
type textarea "Negociar taxas para"
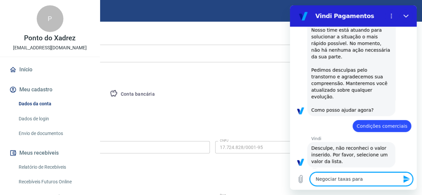
type textarea "x"
type textarea "Negociar taxas para l"
type textarea "x"
type textarea "Negociar taxas para lo"
type textarea "x"
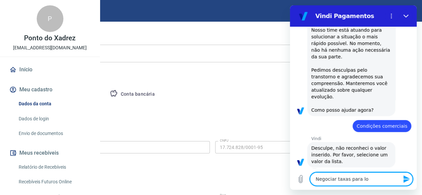
type textarea "Negociar taxas para loj"
type textarea "x"
type textarea "Negociar taxas para loja"
type textarea "x"
type textarea "Negociar taxas para loja"
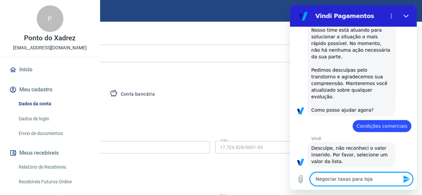
type textarea "x"
type textarea "Negociar taxas para loja o"
type textarea "x"
type textarea "Negociar taxas para loja on"
type textarea "x"
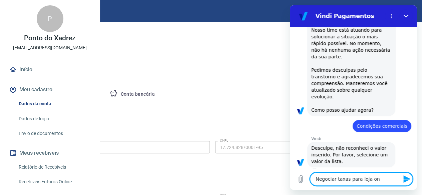
type textarea "Negociar taxas para loja onl"
type textarea "x"
type textarea "Negociar taxas para loja onli"
type textarea "x"
type textarea "Negociar taxas para loja onlin"
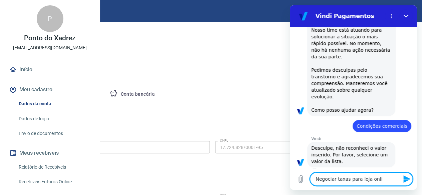
type textarea "x"
type textarea "Negociar taxas para loja online"
type textarea "x"
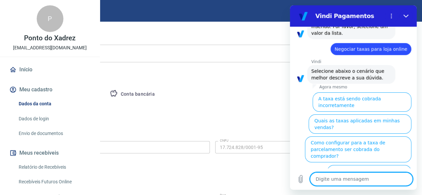
scroll to position [260, 0]
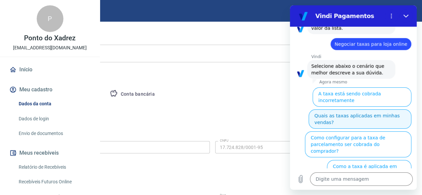
click at [376, 110] on button "Quais as taxas aplicadas em minhas vendas?" at bounding box center [360, 119] width 103 height 19
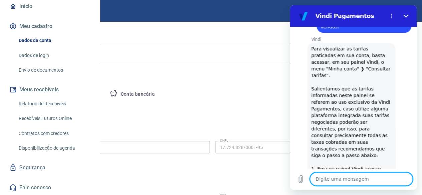
scroll to position [529, 0]
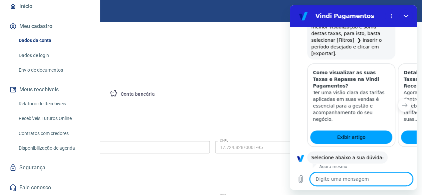
type textarea "x"
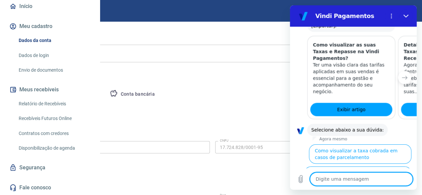
click at [347, 179] on textarea at bounding box center [361, 179] width 103 height 13
type textarea "F"
type textarea "x"
type textarea "Fa"
type textarea "x"
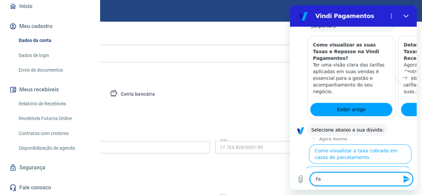
type textarea "Fal"
type textarea "x"
type textarea "Fala"
type textarea "x"
type textarea "Falar"
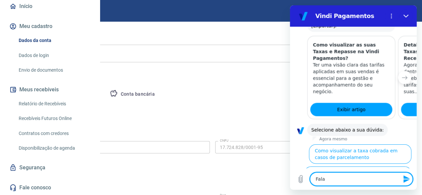
type textarea "x"
type textarea "Falar"
type textarea "x"
type textarea "Falar c"
type textarea "x"
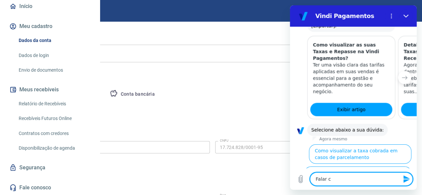
type textarea "Falar co"
type textarea "x"
type textarea "Falar com"
type textarea "x"
type textarea "Falar com"
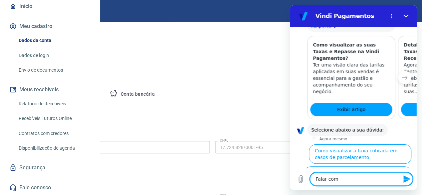
type textarea "x"
type textarea "Falar com u"
type textarea "x"
type textarea "Falar com um"
type textarea "x"
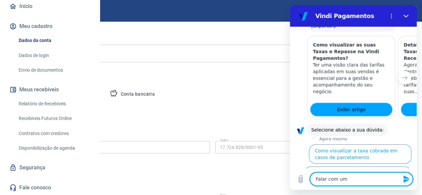
type textarea "Falar com um"
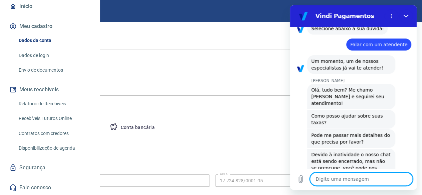
scroll to position [686, 0]
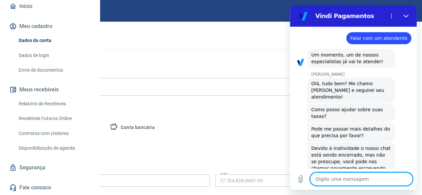
click at [365, 179] on textarea at bounding box center [361, 179] width 103 height 13
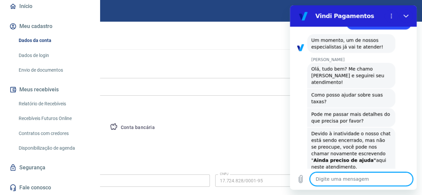
scroll to position [702, 0]
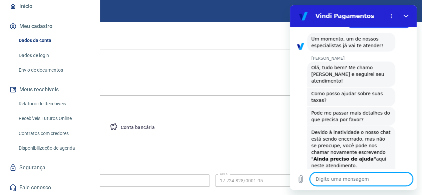
click at [364, 179] on textarea at bounding box center [361, 179] width 103 height 13
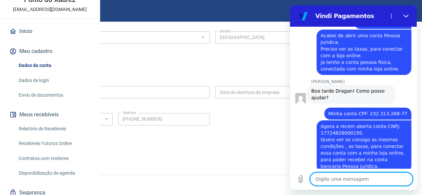
scroll to position [0, 0]
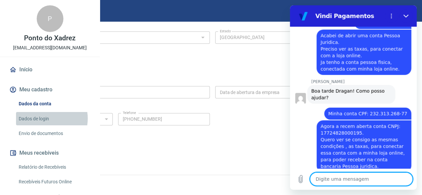
drag, startPoint x: 45, startPoint y: 140, endPoint x: 52, endPoint y: 153, distance: 14.8
click at [45, 126] on link "Dados de login" at bounding box center [54, 119] width 76 height 14
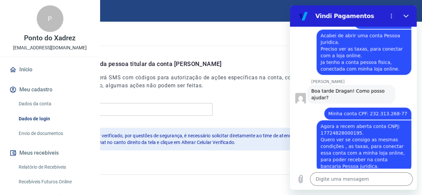
scroll to position [232, 0]
click at [45, 141] on link "Envio de documentos" at bounding box center [54, 134] width 76 height 14
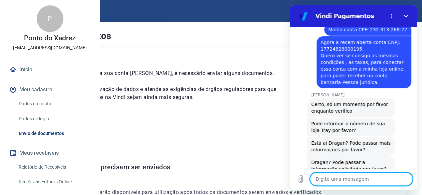
scroll to position [1056, 0]
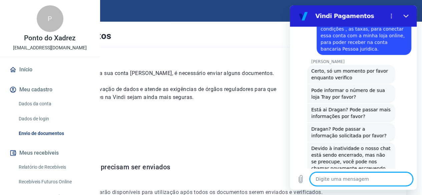
click at [349, 181] on textarea at bounding box center [361, 179] width 103 height 13
paste textarea "1006597"
click at [407, 179] on icon "Enviar mensagem" at bounding box center [407, 179] width 6 height 7
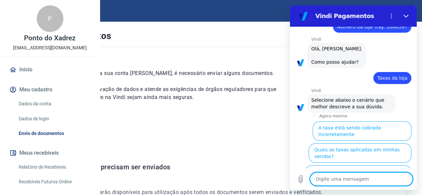
scroll to position [1241, 0]
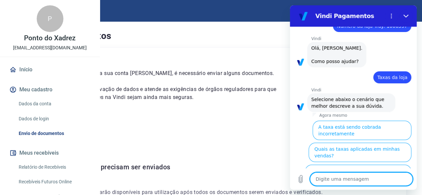
click at [355, 179] on textarea at bounding box center [361, 179] width 103 height 13
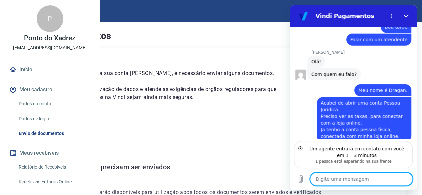
scroll to position [880, 0]
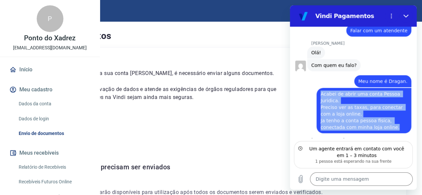
drag, startPoint x: 394, startPoint y: 86, endPoint x: 318, endPoint y: 51, distance: 83.2
click at [318, 88] on div "diz: Acabei de abrir uma conta Pessoa Juridica. Preciso ver as taxas, para cone…" at bounding box center [364, 110] width 95 height 45
copy span "Acabei de abrir uma conta Pessoa Juridica. Preciso ver as taxas, para conectar …"
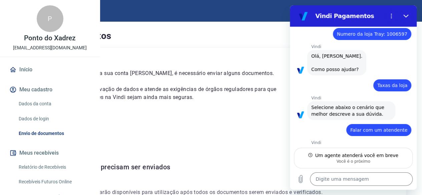
scroll to position [1232, 0]
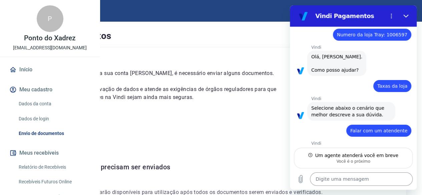
click at [330, 181] on textarea at bounding box center [361, 179] width 103 height 13
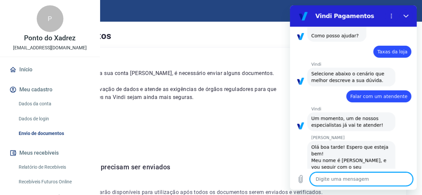
scroll to position [1268, 0]
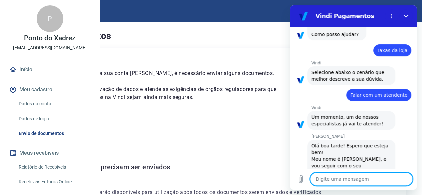
paste textarea "Acabei de abrir uma conta Pessoa Juridica. Preciso ver as taxas, para conectar …"
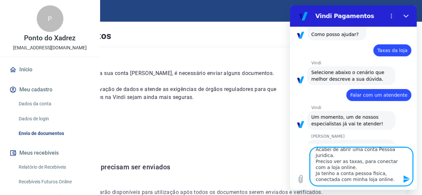
scroll to position [7, 0]
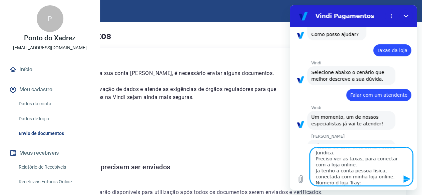
paste textarea "Acabei de abrir uma conta Pessoa Juridica. Preciso ver as taxas, para conectar …"
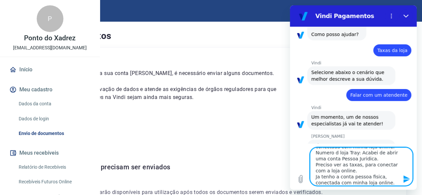
scroll to position [41, 0]
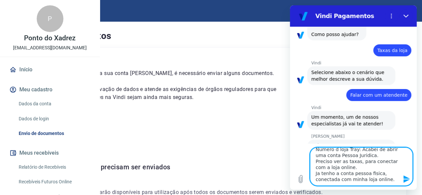
drag, startPoint x: 357, startPoint y: 153, endPoint x: 391, endPoint y: 190, distance: 50.3
click html "Vindi Pagamentos 17:09 diz: Taxas de venda Vindi Enviado · 17:09 diz: Olá, DRAG…"
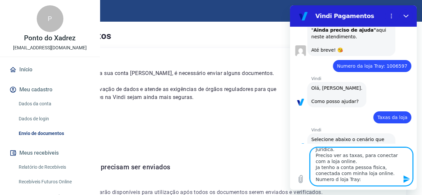
scroll to position [1159, 0]
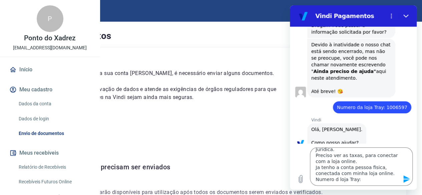
click at [390, 105] on span "Numero da loja Tray: 1006597" at bounding box center [372, 107] width 70 height 5
copy span "1006597"
click at [369, 181] on textarea "Acabei de abrir uma conta Pessoa Juridica. Preciso ver as taxas, para conectar …" at bounding box center [361, 167] width 103 height 38
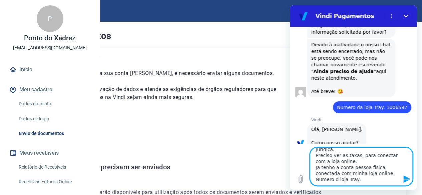
paste textarea "1006597"
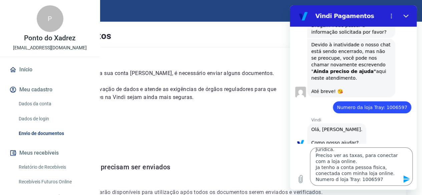
click at [408, 180] on icon "Enviar mensagem" at bounding box center [407, 179] width 6 height 7
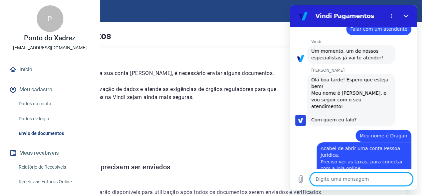
scroll to position [1333, 0]
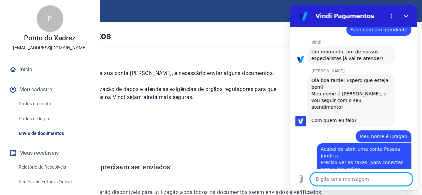
click at [353, 179] on textarea at bounding box center [361, 179] width 103 height 13
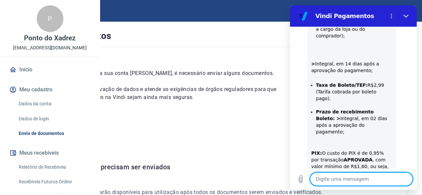
scroll to position [1618, 0]
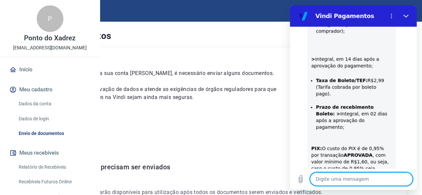
click at [360, 181] on textarea at bounding box center [361, 179] width 103 height 13
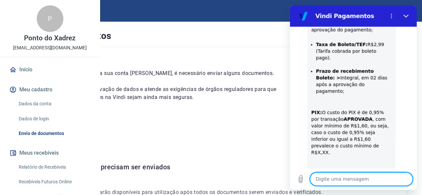
scroll to position [1676, 0]
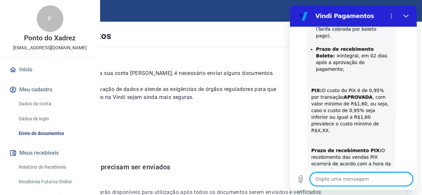
click at [341, 181] on textarea at bounding box center [361, 179] width 103 height 13
click at [338, 179] on textarea at bounding box center [361, 179] width 103 height 13
click at [353, 178] on textarea at bounding box center [361, 179] width 103 height 13
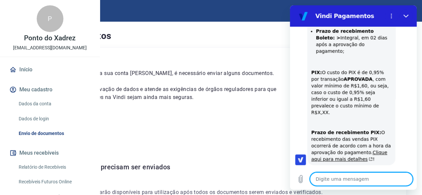
scroll to position [1695, 0]
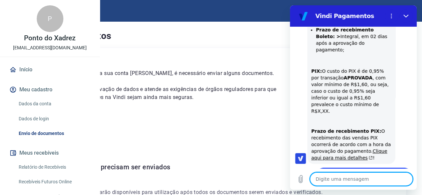
click at [357, 180] on textarea at bounding box center [361, 179] width 103 height 13
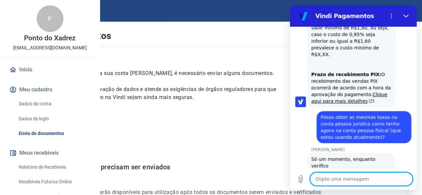
scroll to position [1753, 0]
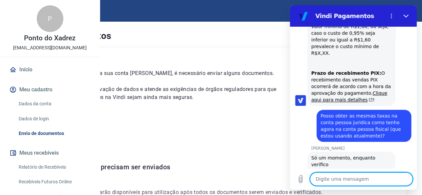
click at [362, 178] on textarea at bounding box center [361, 179] width 103 height 13
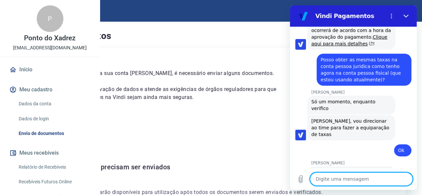
scroll to position [1811, 0]
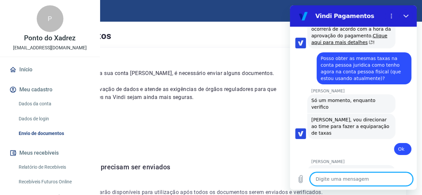
click at [350, 178] on textarea at bounding box center [361, 179] width 103 height 13
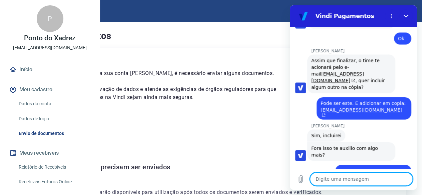
scroll to position [1922, 0]
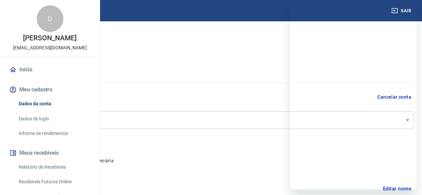
select select "RS"
